Goal: Check status: Check status

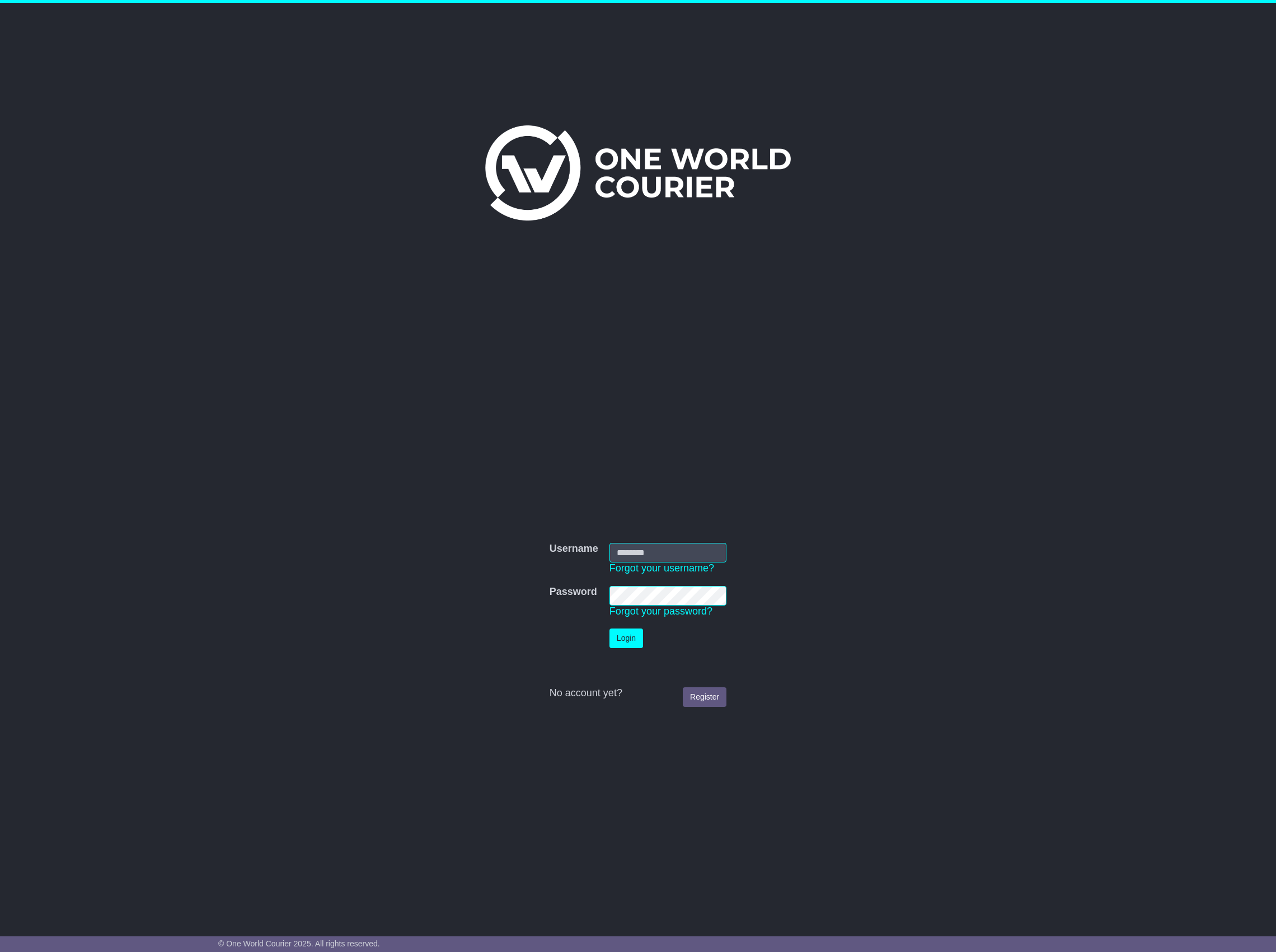
drag, startPoint x: 0, startPoint y: 0, endPoint x: 663, endPoint y: 545, distance: 858.3
click at [663, 545] on input "Username" at bounding box center [668, 552] width 117 height 20
type input "**********"
click at [610, 629] on button "Login" at bounding box center [627, 638] width 34 height 20
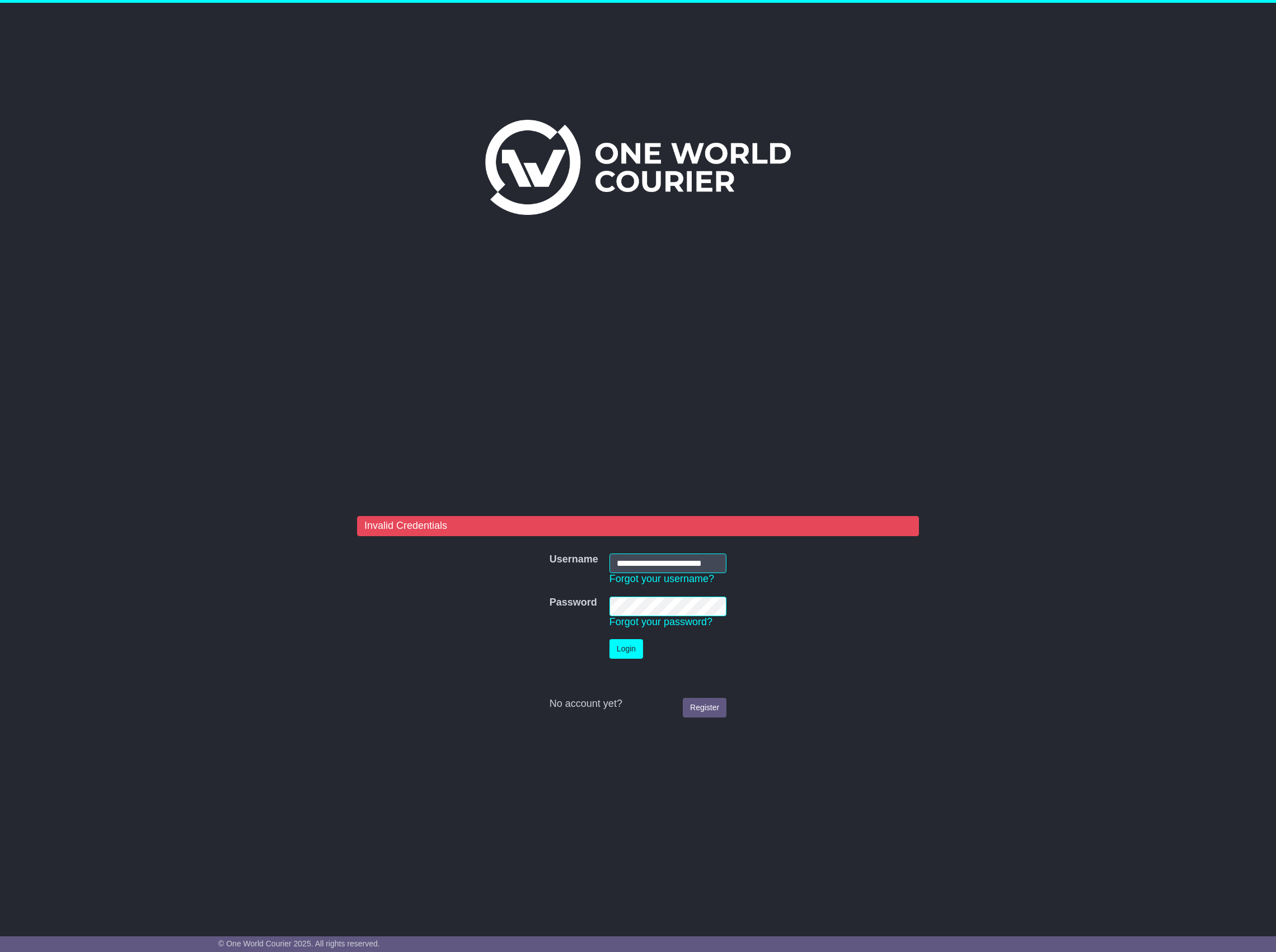
click at [477, 616] on form "**********" at bounding box center [638, 619] width 562 height 207
click at [631, 659] on td "Login" at bounding box center [668, 649] width 128 height 31
click at [630, 656] on button "Login" at bounding box center [627, 649] width 34 height 20
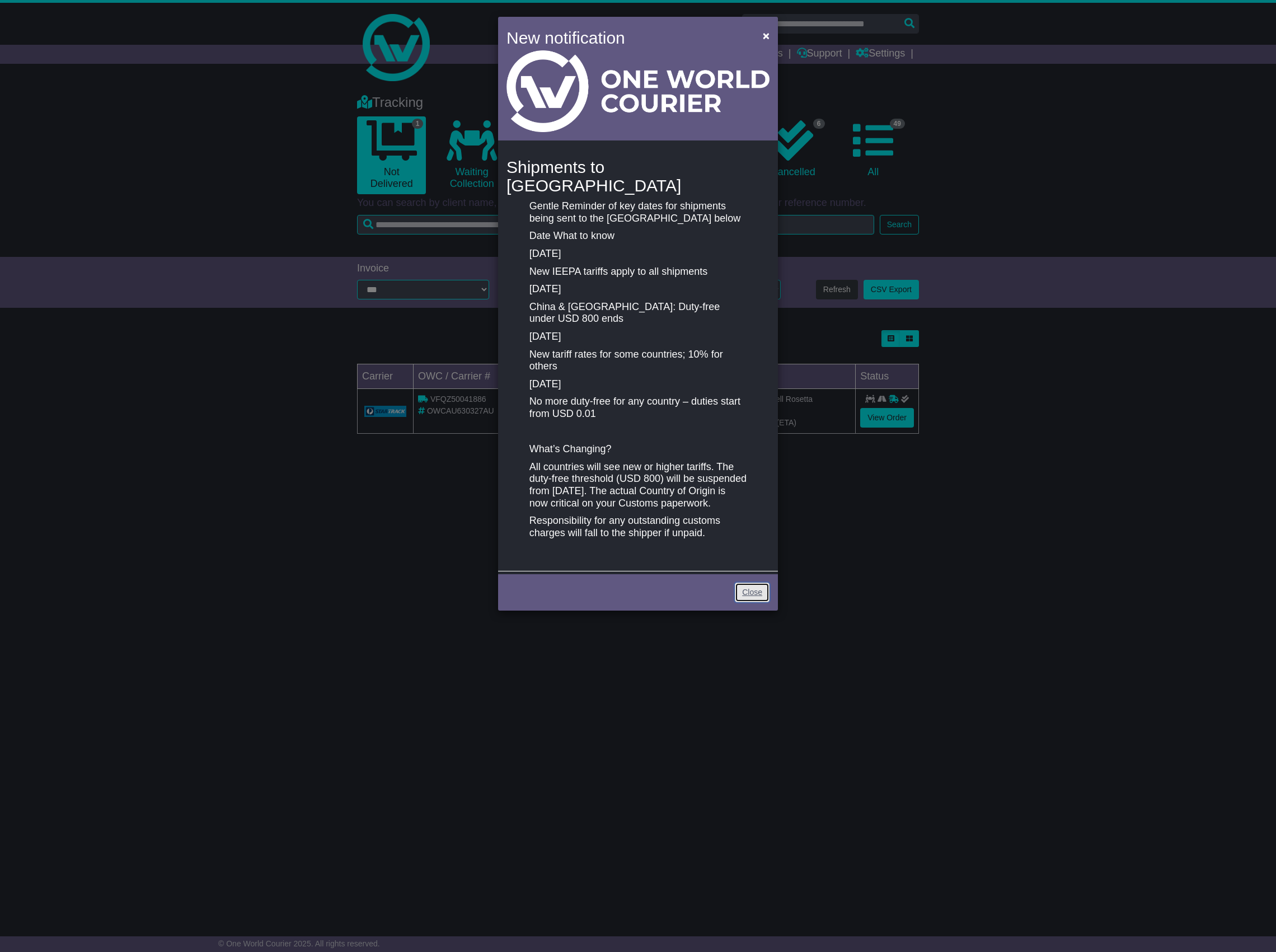
click at [741, 592] on link "Close" at bounding box center [752, 592] width 34 height 20
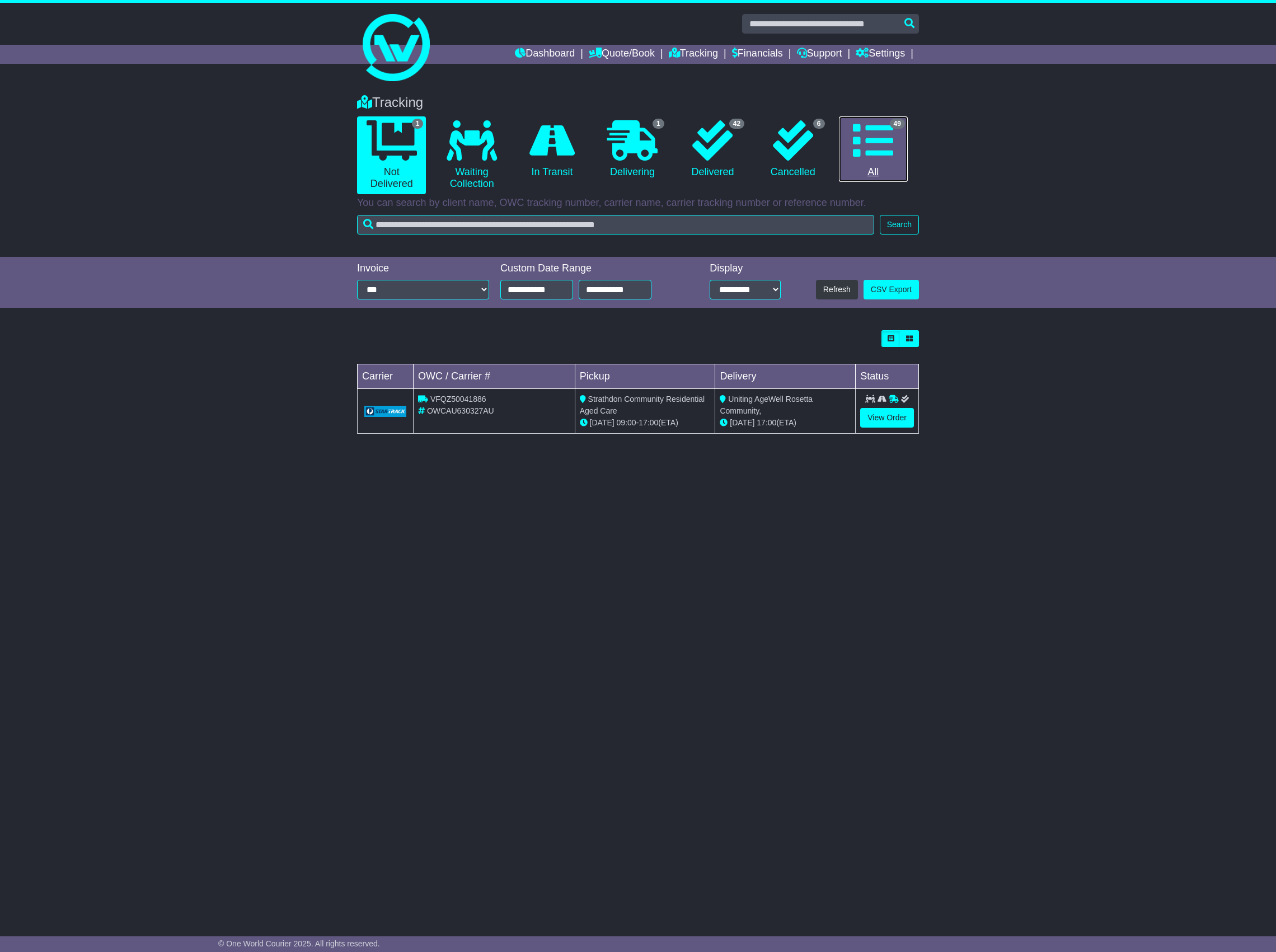
click at [873, 133] on icon at bounding box center [873, 140] width 41 height 41
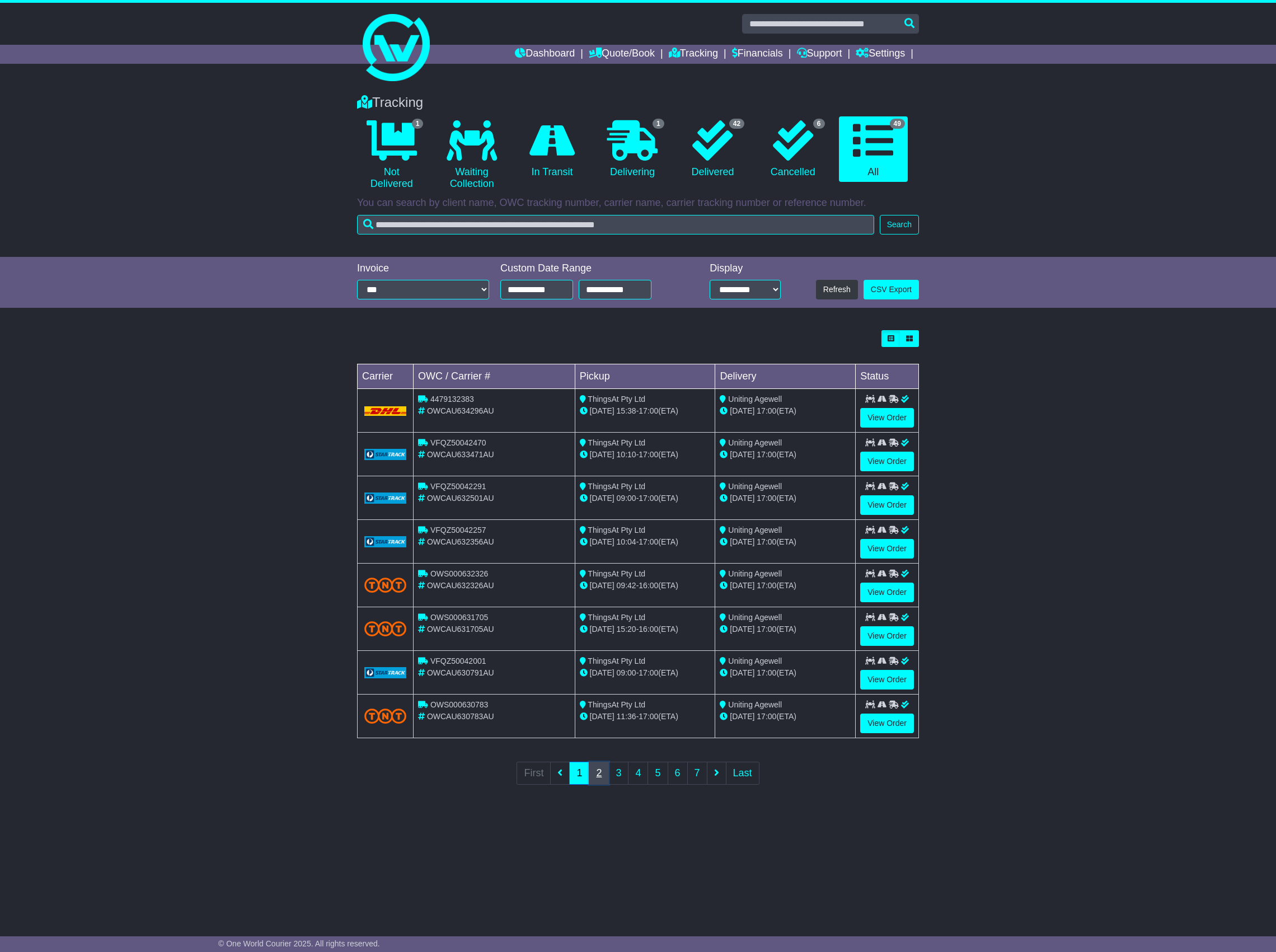
click at [600, 781] on link "2" at bounding box center [599, 773] width 20 height 23
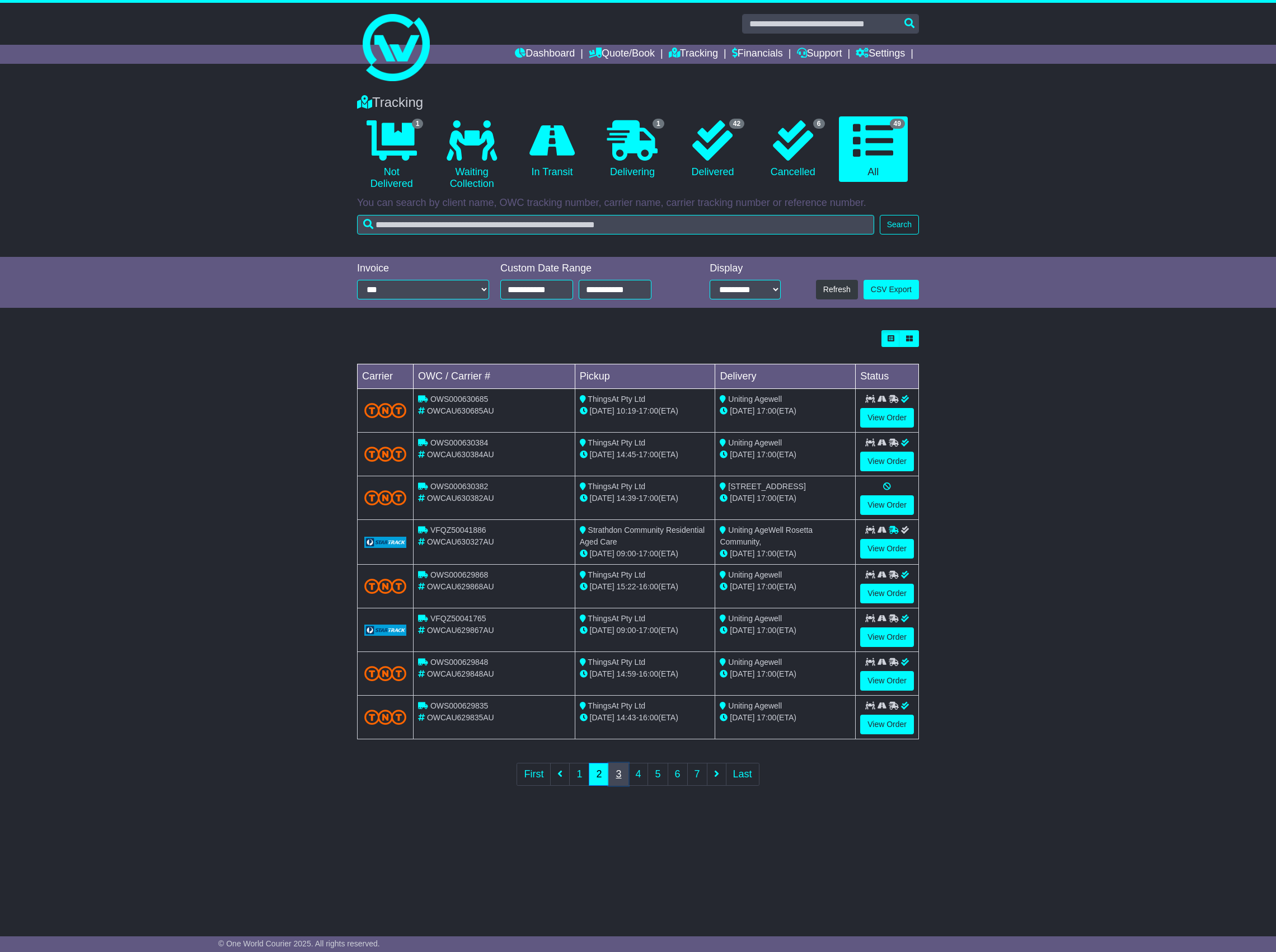
click at [618, 786] on link "3" at bounding box center [618, 774] width 20 height 23
click at [660, 776] on link "5" at bounding box center [658, 773] width 20 height 23
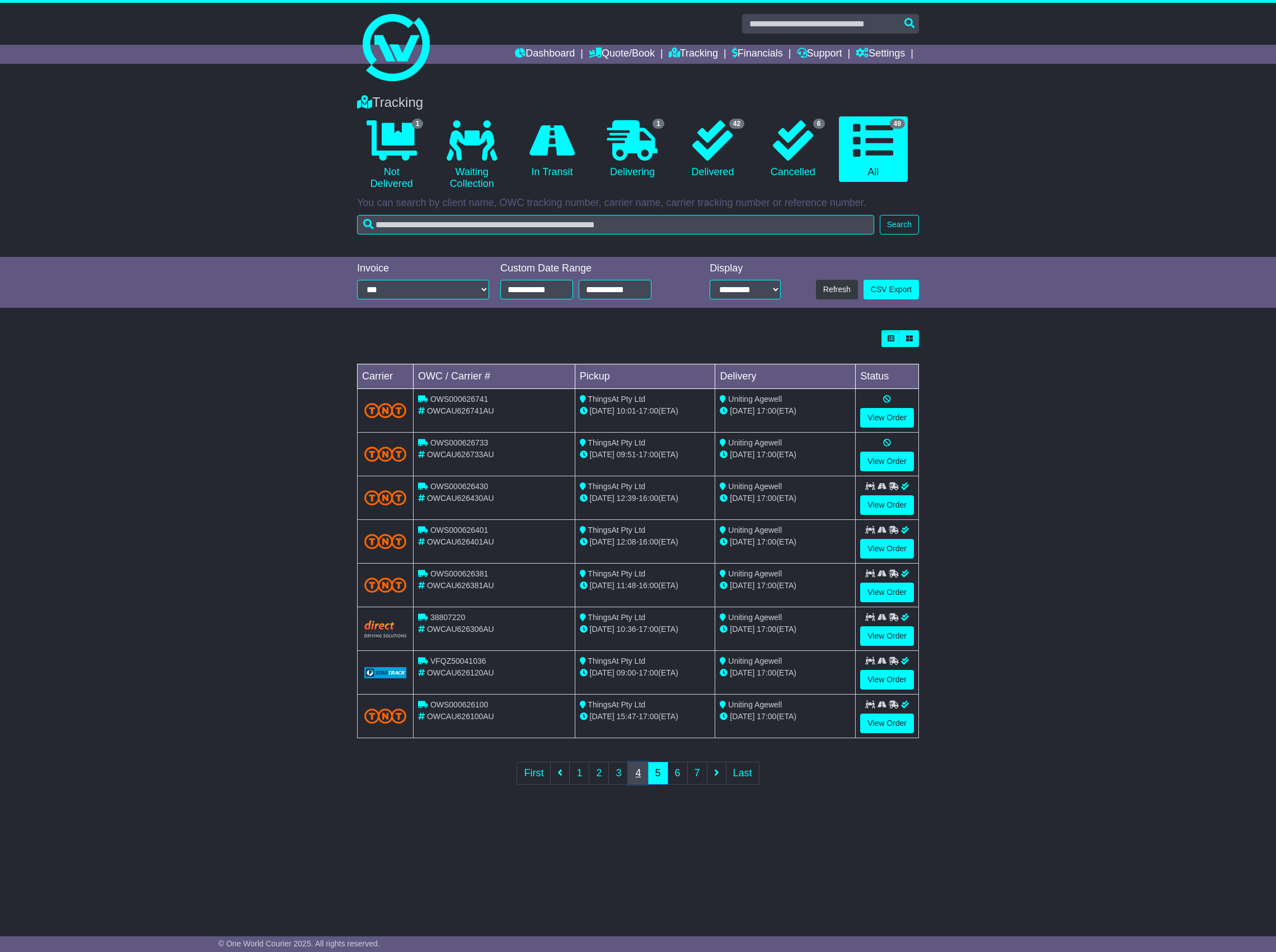
click at [631, 782] on link "4" at bounding box center [638, 773] width 20 height 23
click at [682, 777] on link "6" at bounding box center [678, 773] width 20 height 23
click at [873, 590] on link "View Order" at bounding box center [887, 592] width 54 height 20
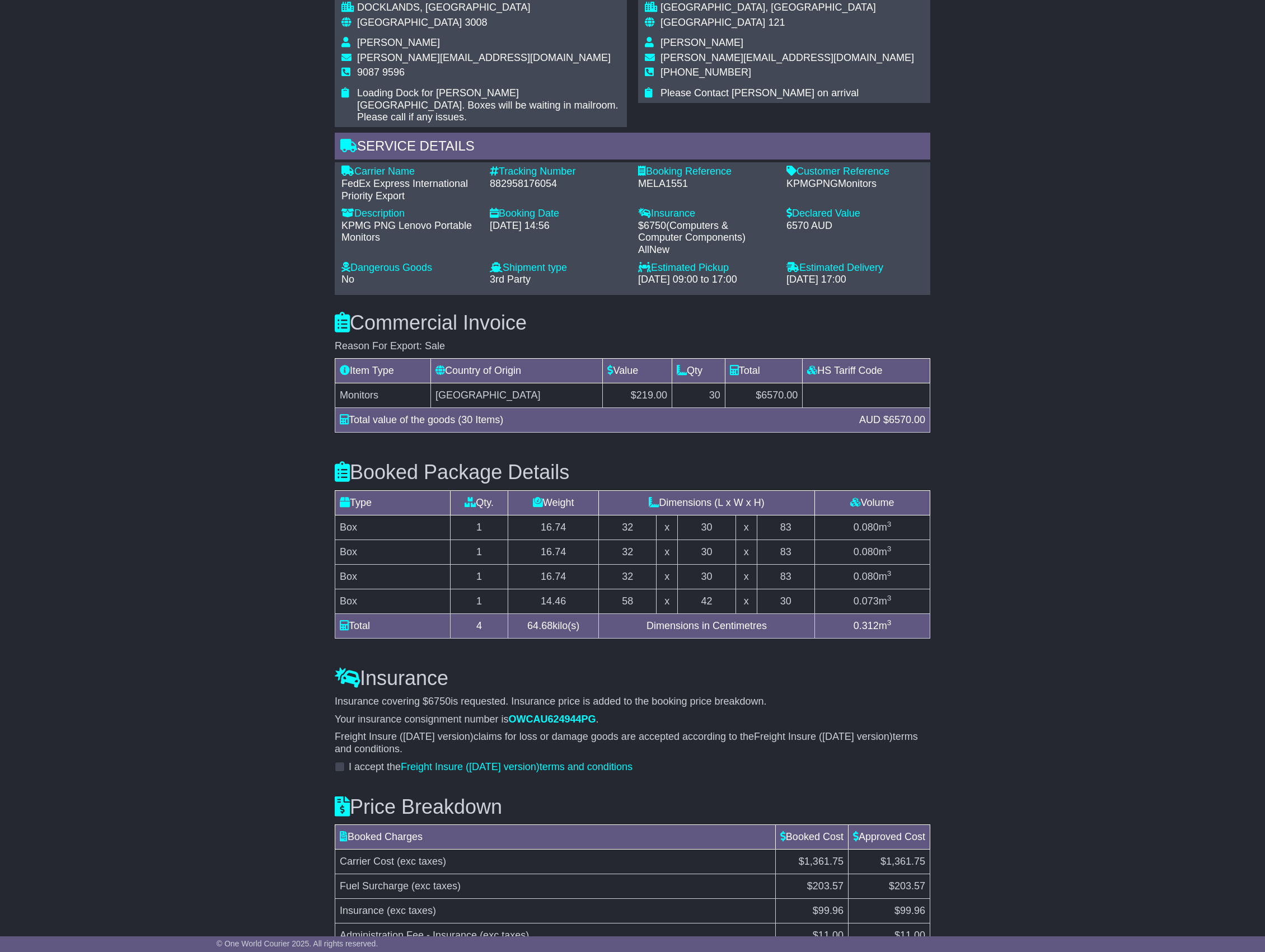
scroll to position [860, 0]
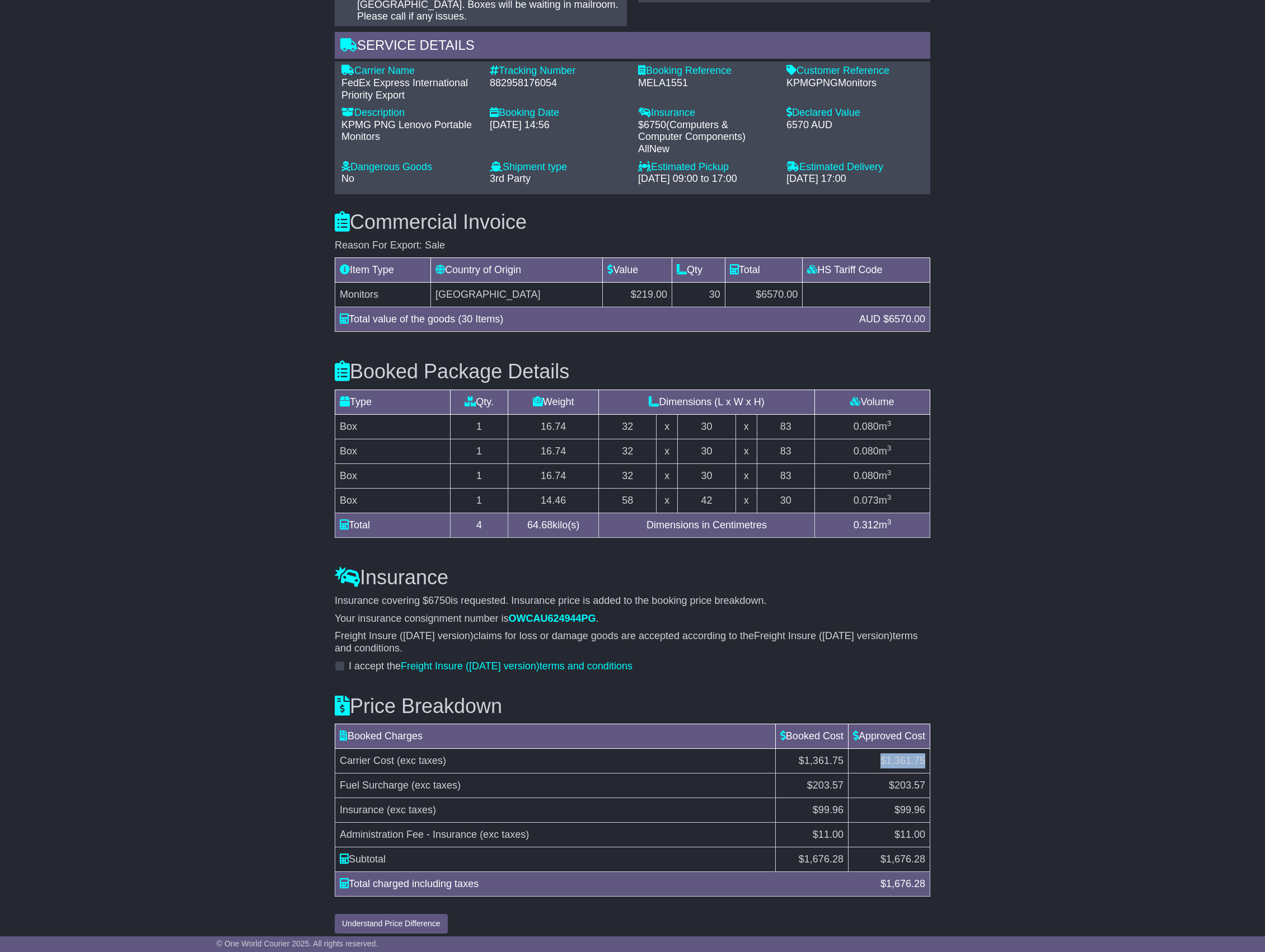
drag, startPoint x: 871, startPoint y: 751, endPoint x: 925, endPoint y: 747, distance: 54.1
click at [925, 749] on td "$1,361.75" at bounding box center [888, 761] width 82 height 24
copy span "$1,361.75"
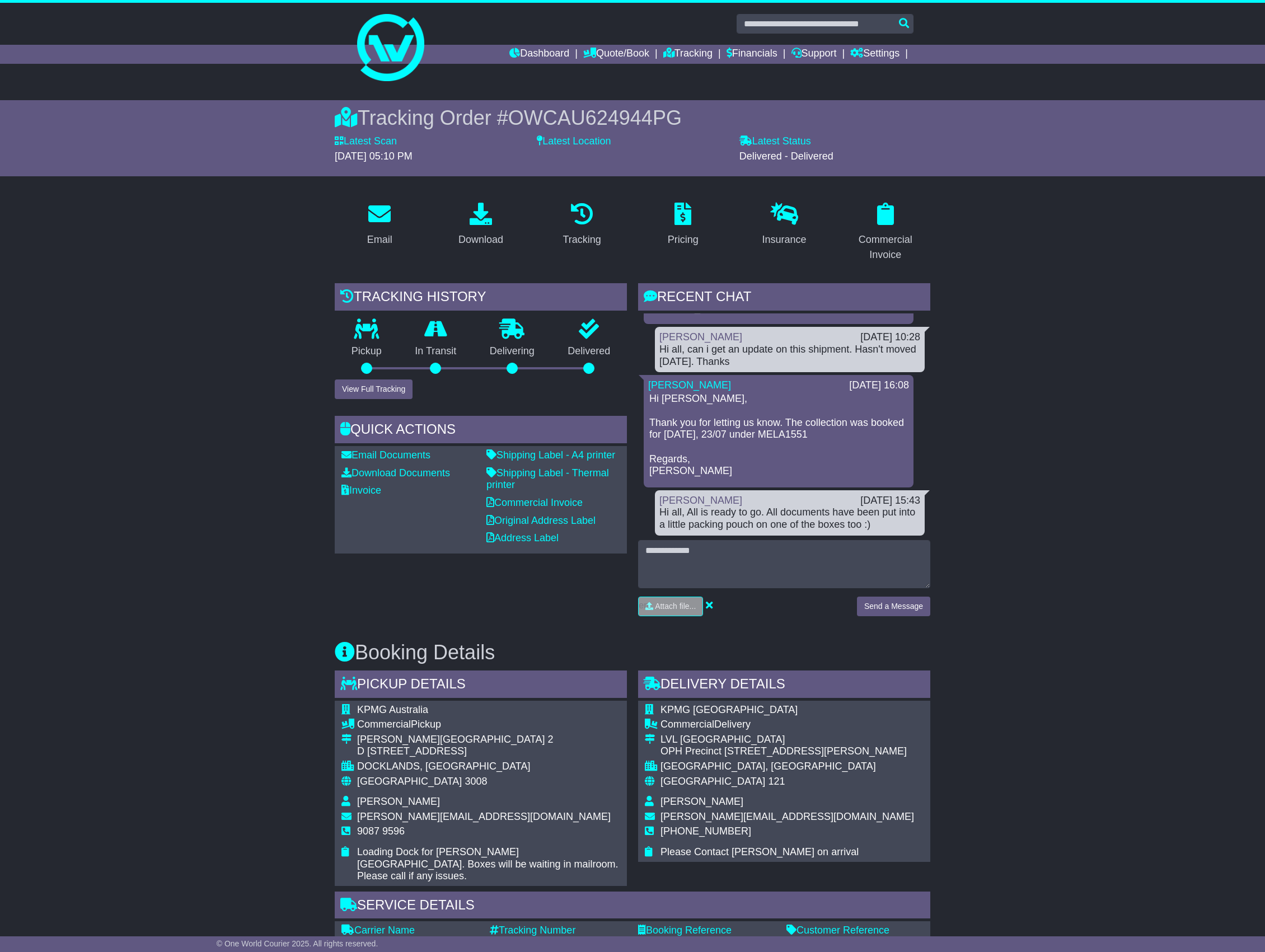
scroll to position [0, 0]
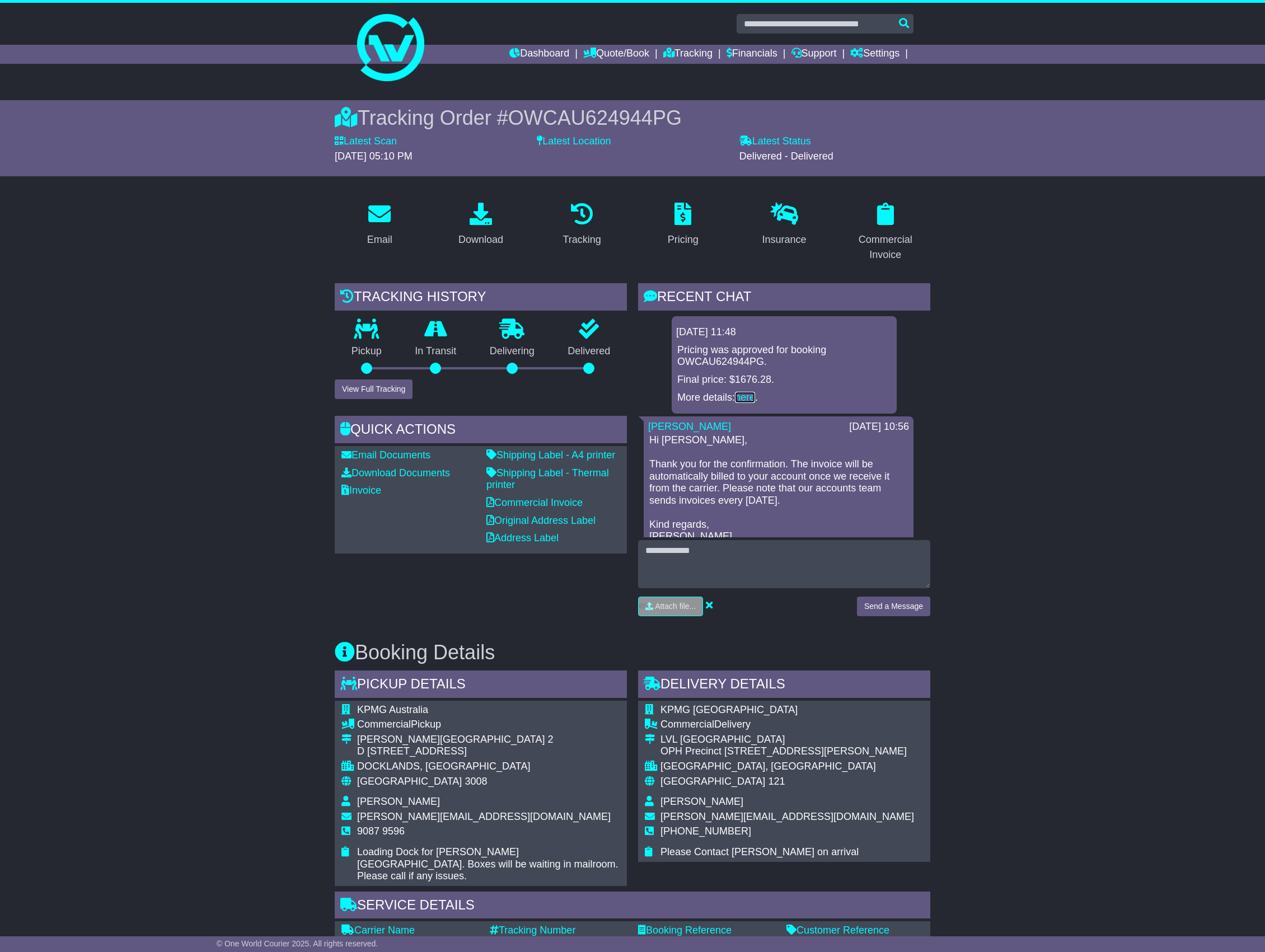
click at [748, 394] on link "here" at bounding box center [745, 397] width 20 height 11
click at [735, 53] on link "Financials" at bounding box center [751, 54] width 51 height 19
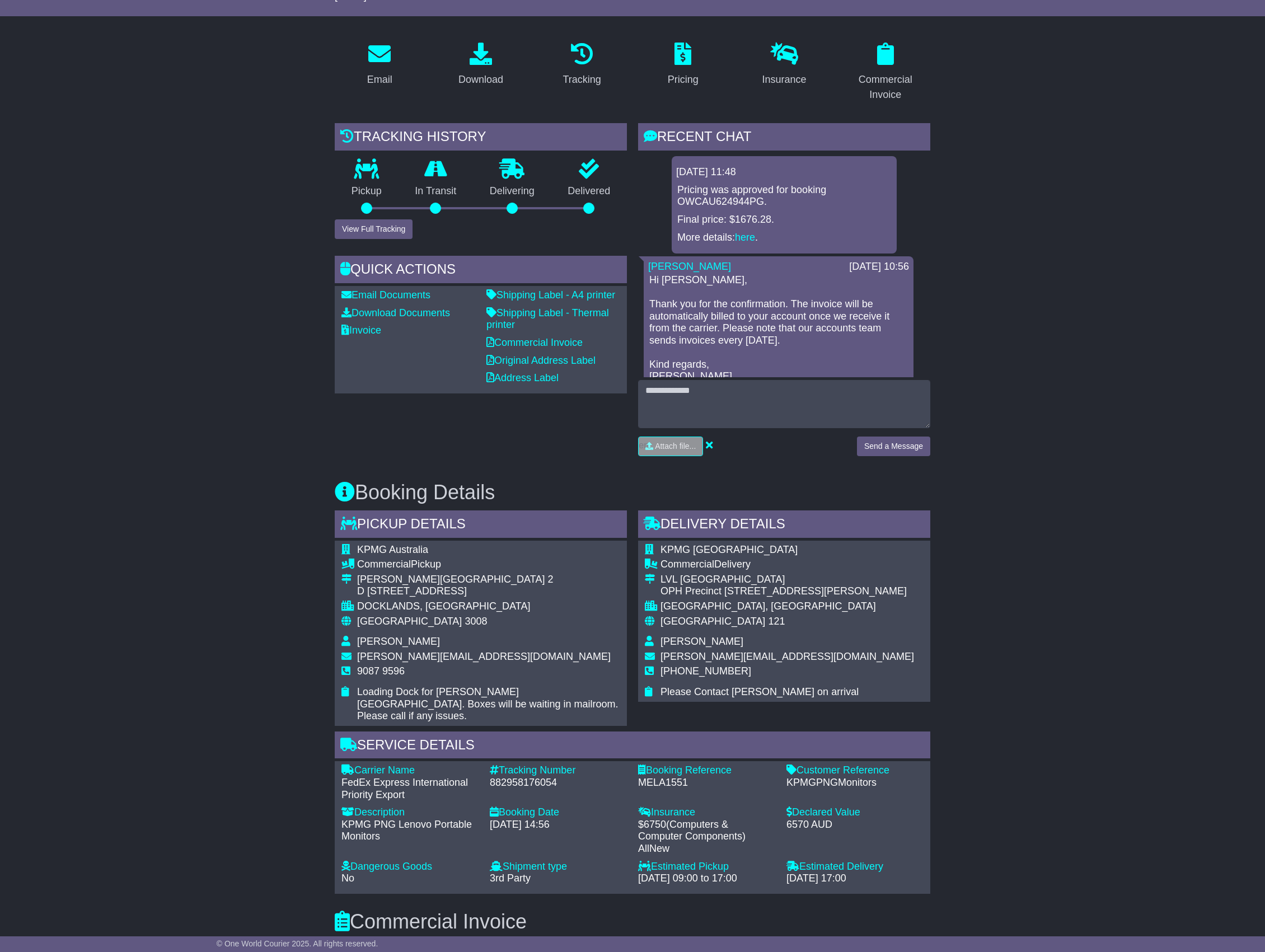
scroll to position [224, 0]
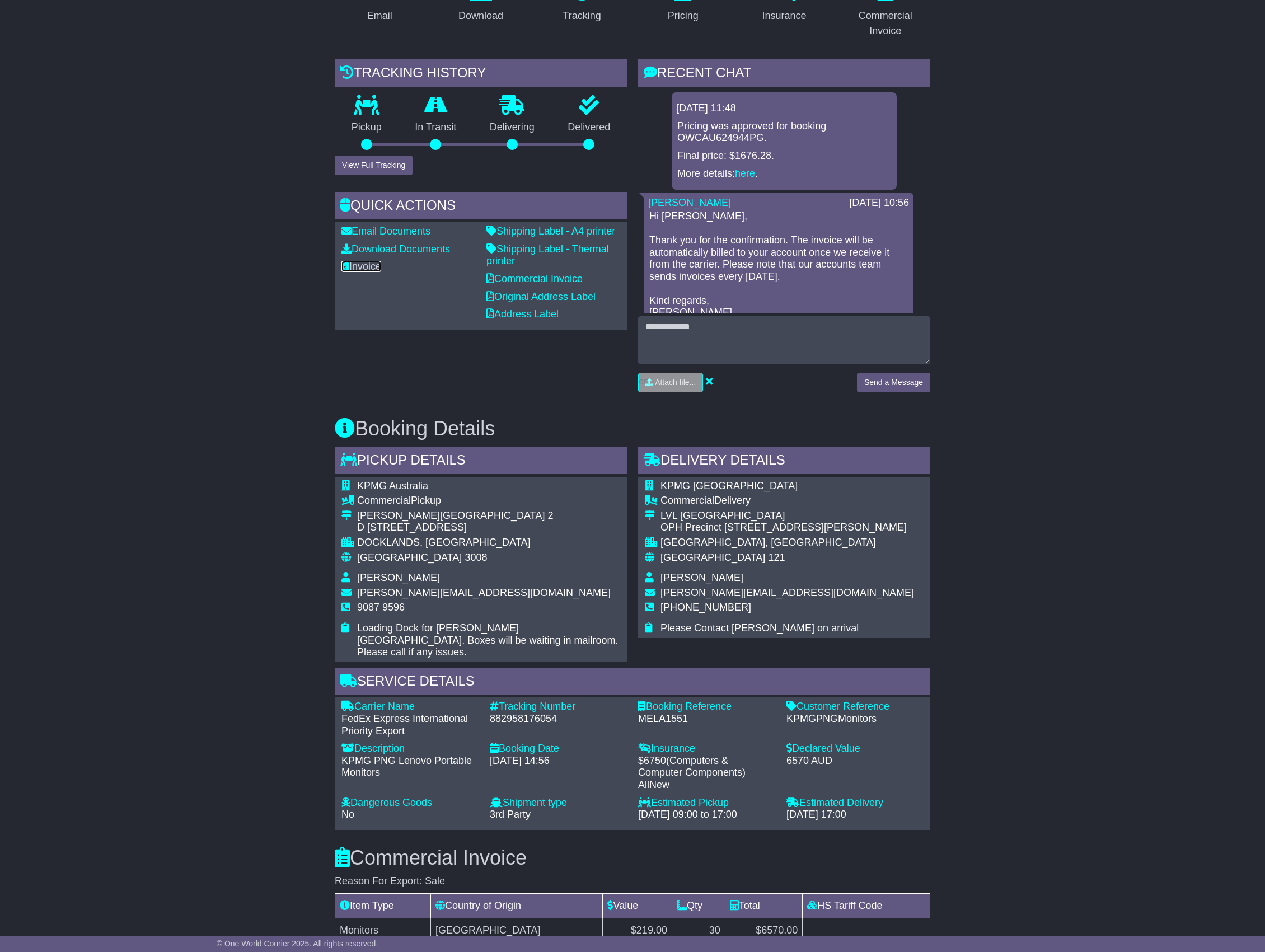
click at [375, 267] on link "Invoice" at bounding box center [361, 266] width 40 height 11
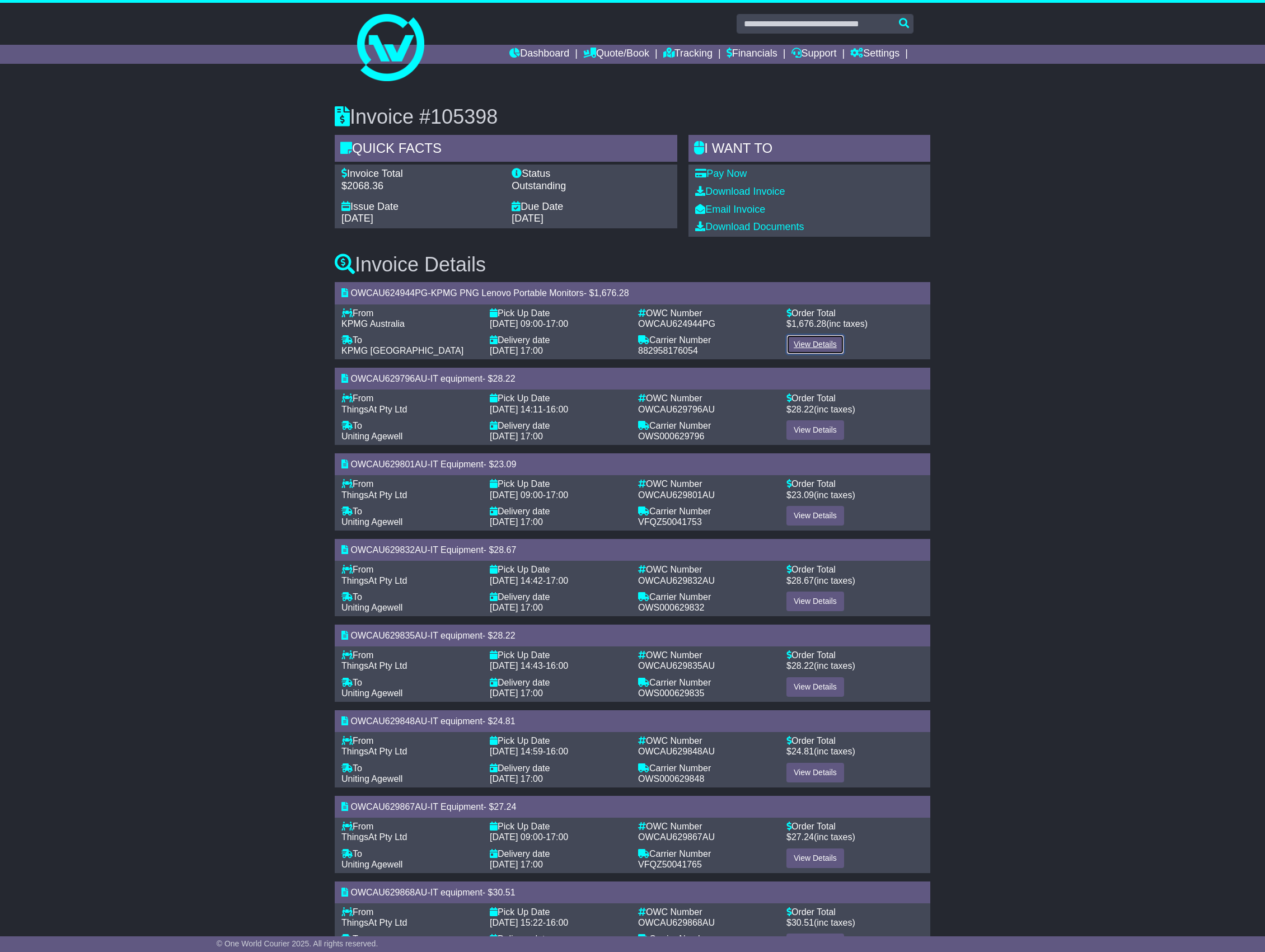
click at [816, 338] on link "View Details" at bounding box center [815, 344] width 57 height 20
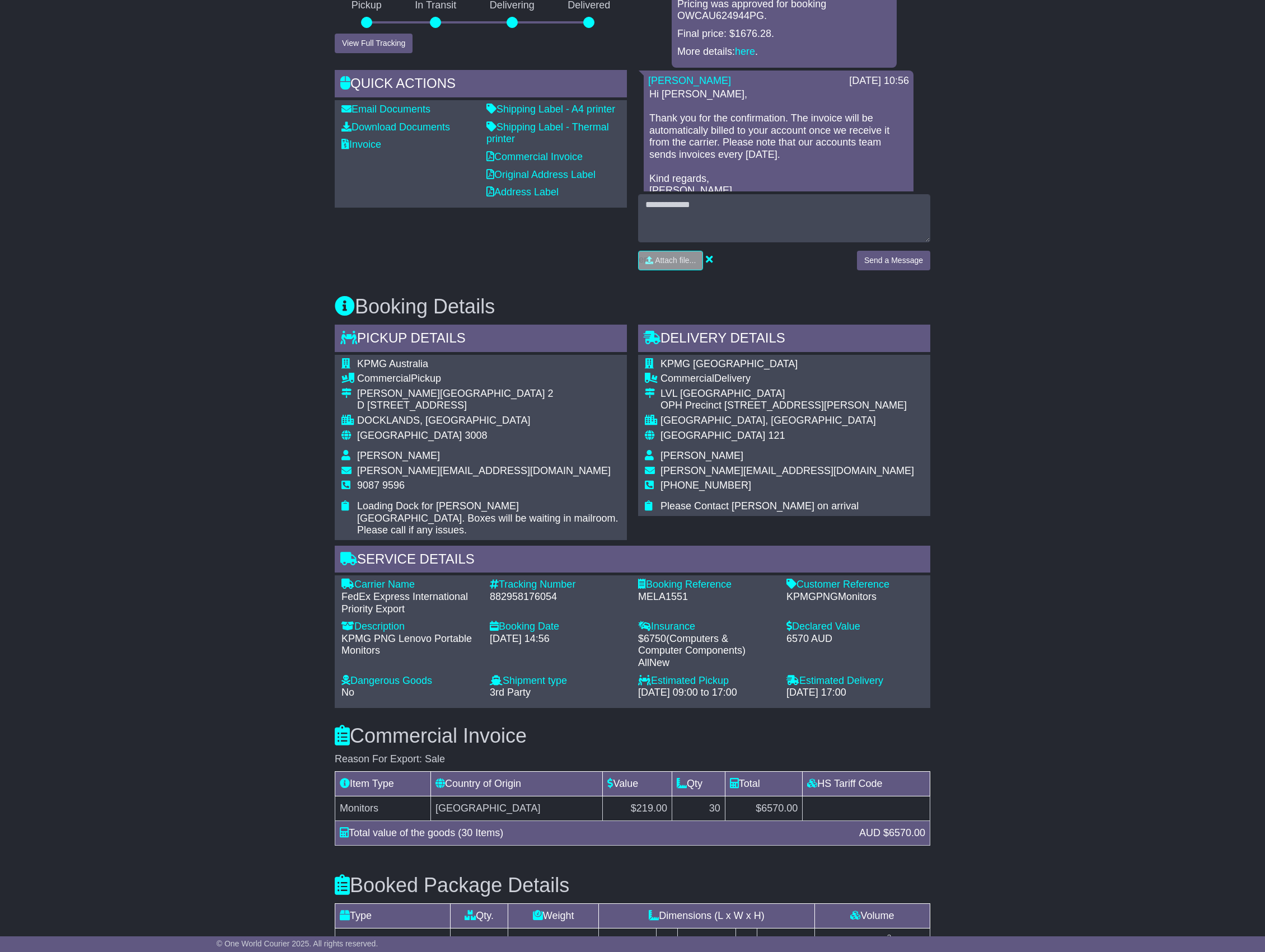
scroll to position [373, 0]
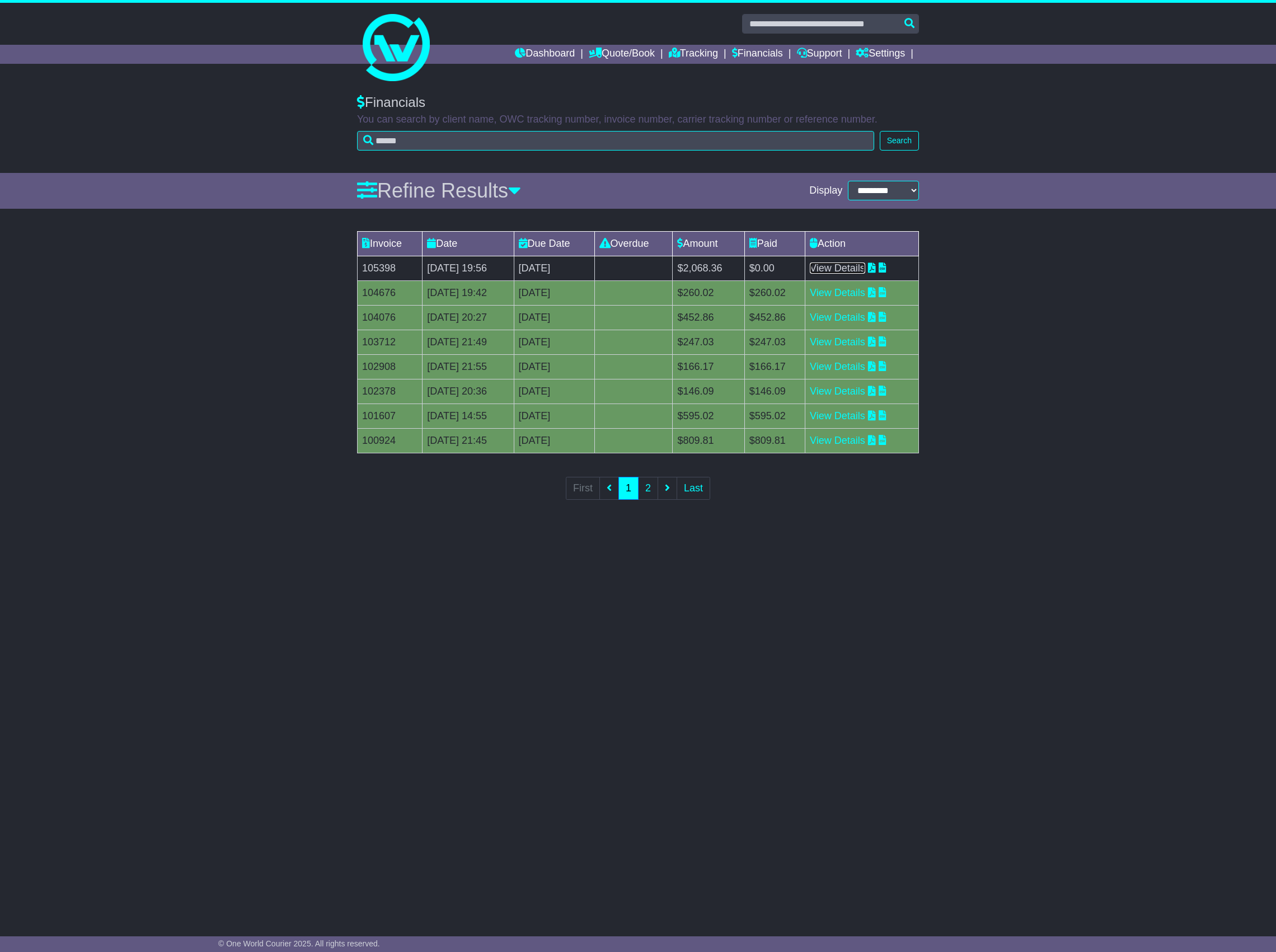
click at [839, 269] on link "View Details" at bounding box center [838, 268] width 55 height 11
click at [852, 271] on link "View Details" at bounding box center [838, 268] width 55 height 11
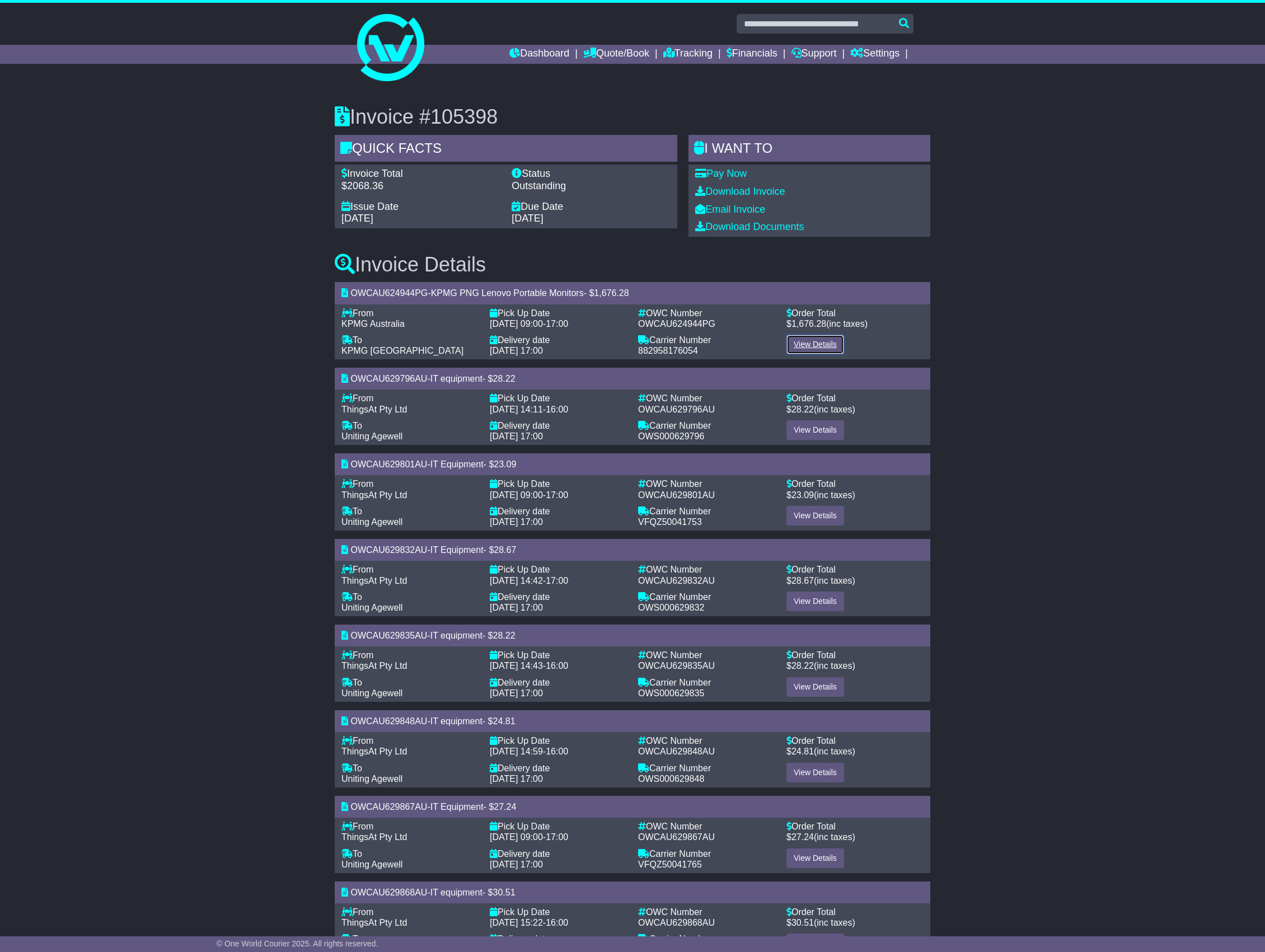
click at [809, 338] on link "View Details" at bounding box center [815, 344] width 57 height 20
